Goal: Task Accomplishment & Management: Complete application form

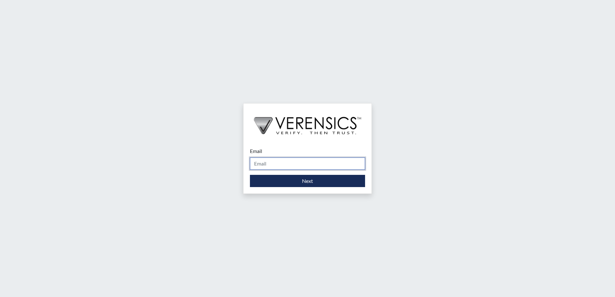
click at [287, 164] on input "Email" at bounding box center [307, 164] width 115 height 12
type input "[PERSON_NAME][EMAIL_ADDRESS][PERSON_NAME][DOMAIN_NAME]"
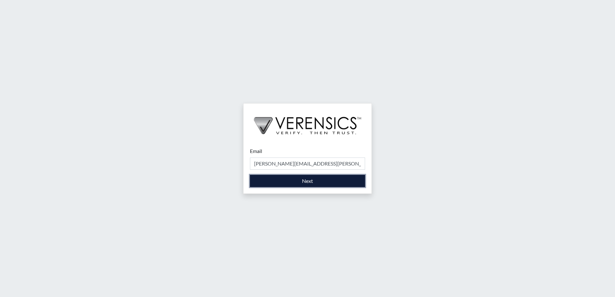
click at [303, 179] on button "Next" at bounding box center [307, 181] width 115 height 12
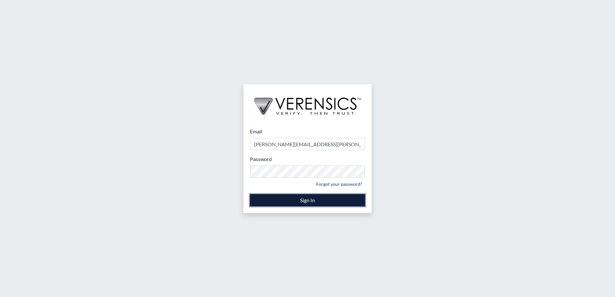
click at [310, 199] on button "Sign In" at bounding box center [307, 200] width 115 height 12
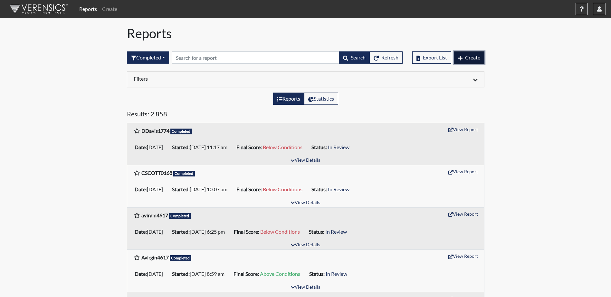
click at [473, 56] on span "Create" at bounding box center [472, 57] width 15 height 6
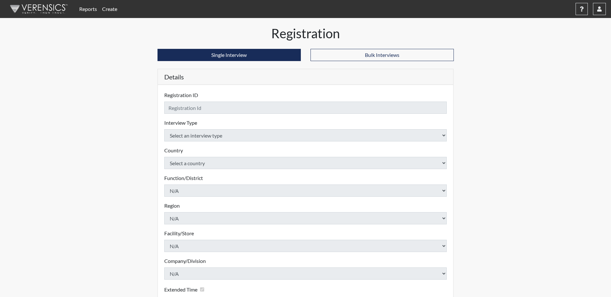
checkbox input "true"
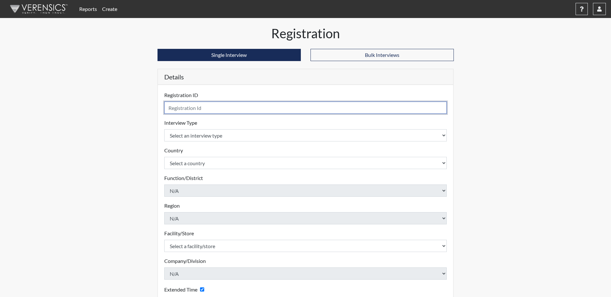
click at [184, 108] on input "text" at bounding box center [305, 108] width 283 height 12
type input "DArant1014"
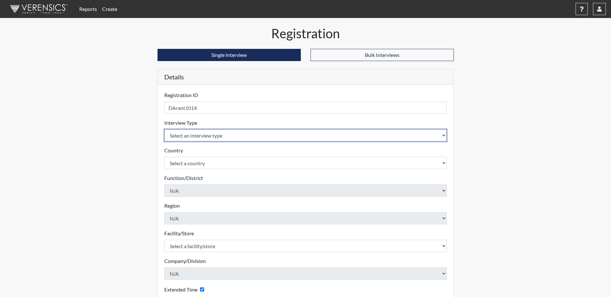
click at [443, 138] on select "Select an interview type Corrections Pre-Employment" at bounding box center [305, 135] width 283 height 12
select select "ff733e93-e1bf-11ea-9c9f-0eff0cf7eb8f"
click at [164, 129] on select "Select an interview type Corrections Pre-Employment" at bounding box center [305, 135] width 283 height 12
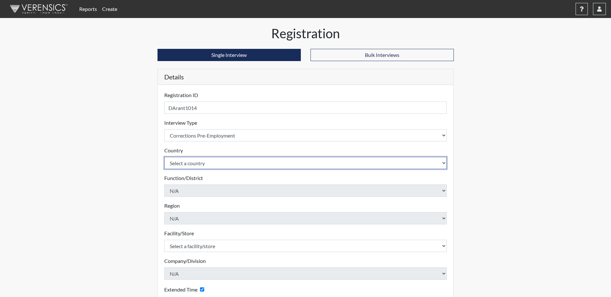
click at [428, 164] on select "Select a country [GEOGRAPHIC_DATA] [GEOGRAPHIC_DATA]" at bounding box center [305, 163] width 283 height 12
select select "united-states-of-[GEOGRAPHIC_DATA]"
click at [164, 157] on select "Select a country [GEOGRAPHIC_DATA] [GEOGRAPHIC_DATA]" at bounding box center [305, 163] width 283 height 12
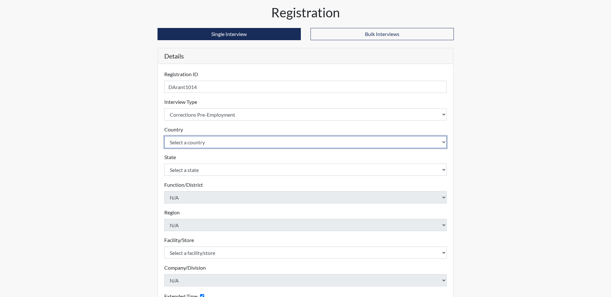
scroll to position [32, 0]
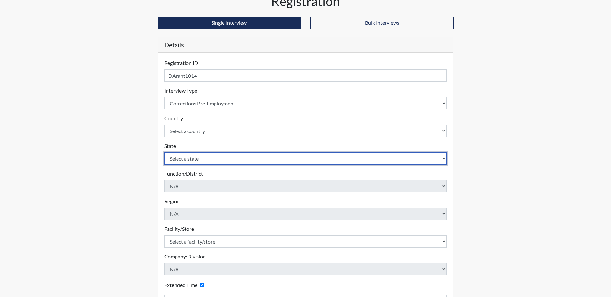
drag, startPoint x: 437, startPoint y: 159, endPoint x: 406, endPoint y: 157, distance: 31.3
click at [437, 159] on select "Select a state [US_STATE] [US_STATE] [US_STATE] [US_STATE] [US_STATE] [US_STATE…" at bounding box center [305, 159] width 283 height 12
select select "SC"
click at [164, 153] on select "Select a state [US_STATE] [US_STATE] [US_STATE] [US_STATE] [US_STATE] [US_STATE…" at bounding box center [305, 159] width 283 height 12
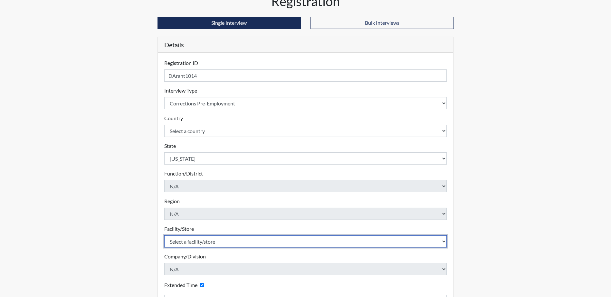
click at [438, 244] on select "Select a facility/store [GEOGRAPHIC_DATA] CI Broad River CI [PERSON_NAME] CI Di…" at bounding box center [305, 242] width 283 height 12
select select "25a13023-e597-4031-ac7e-fa77d8d7c1f5"
click at [164, 236] on select "Select a facility/store [GEOGRAPHIC_DATA] CI Broad River CI [PERSON_NAME] CI Di…" at bounding box center [305, 242] width 283 height 12
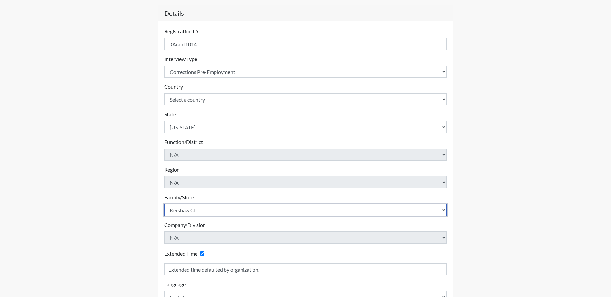
scroll to position [110, 0]
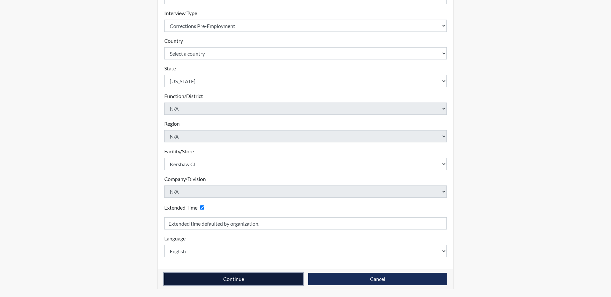
click at [233, 281] on button "Continue" at bounding box center [233, 279] width 139 height 12
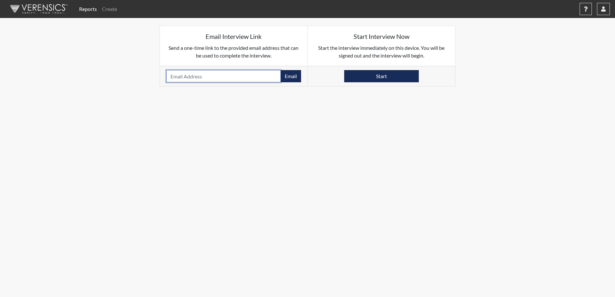
click at [208, 74] on input "email" at bounding box center [223, 76] width 115 height 12
type input "[EMAIL_ADDRESS][DOMAIN_NAME]"
click at [287, 78] on button "Email" at bounding box center [291, 76] width 21 height 12
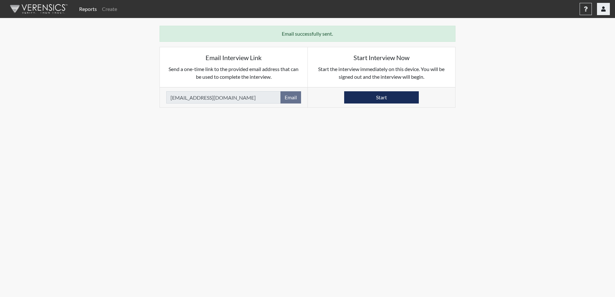
click at [604, 12] on button "button" at bounding box center [603, 9] width 13 height 12
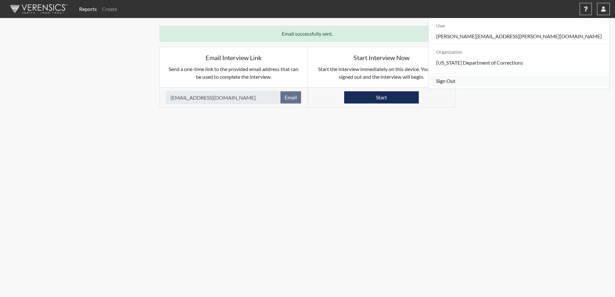
click at [567, 86] on link "Sign Out" at bounding box center [519, 81] width 181 height 10
